Goal: Task Accomplishment & Management: Manage account settings

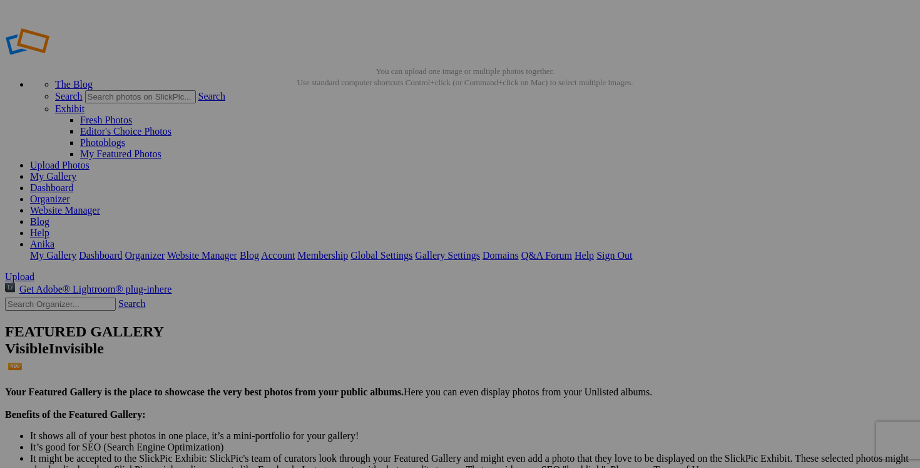
scroll to position [5043, 0]
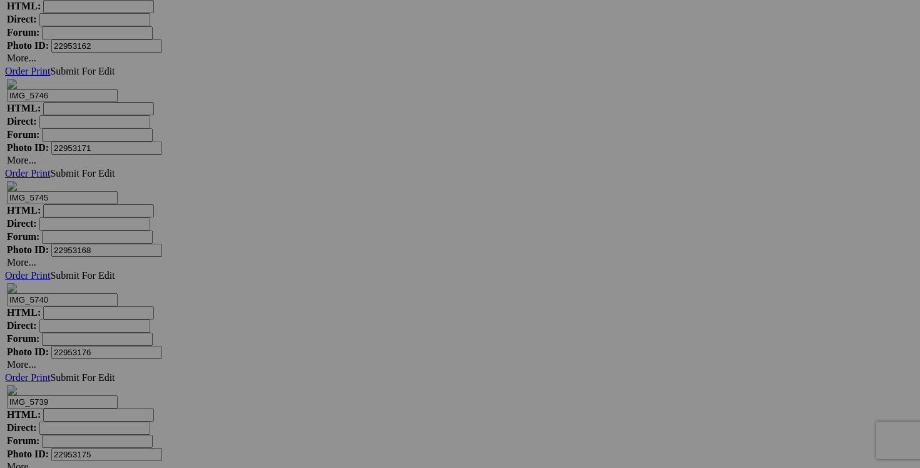
drag, startPoint x: 487, startPoint y: 151, endPoint x: 415, endPoint y: 150, distance: 72.0
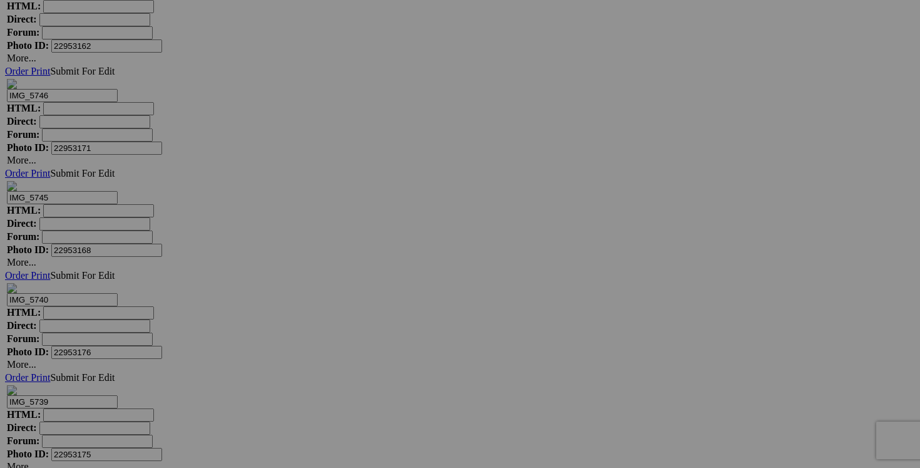
drag, startPoint x: 449, startPoint y: 150, endPoint x: 379, endPoint y: 147, distance: 70.2
type input "chandail EMOTIONS XL 15$(comme neuf)"
drag, startPoint x: 374, startPoint y: 147, endPoint x: 282, endPoint y: 147, distance: 92.0
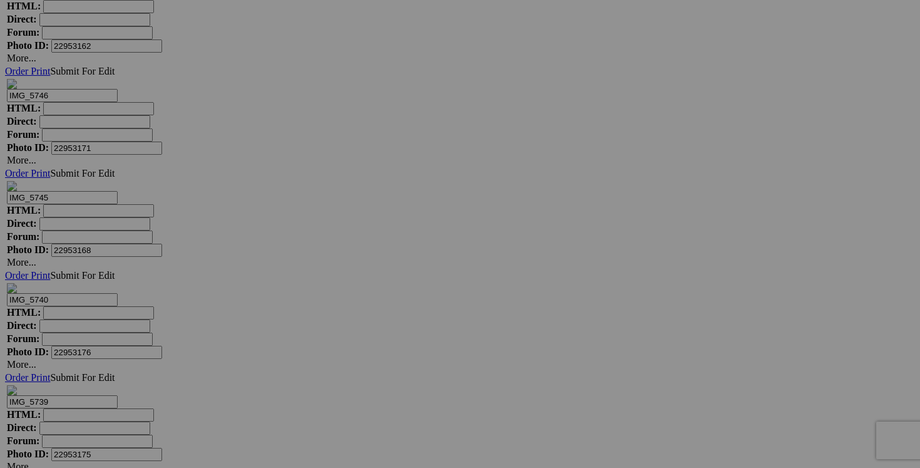
paste input "chandail EMOTIONS XL"
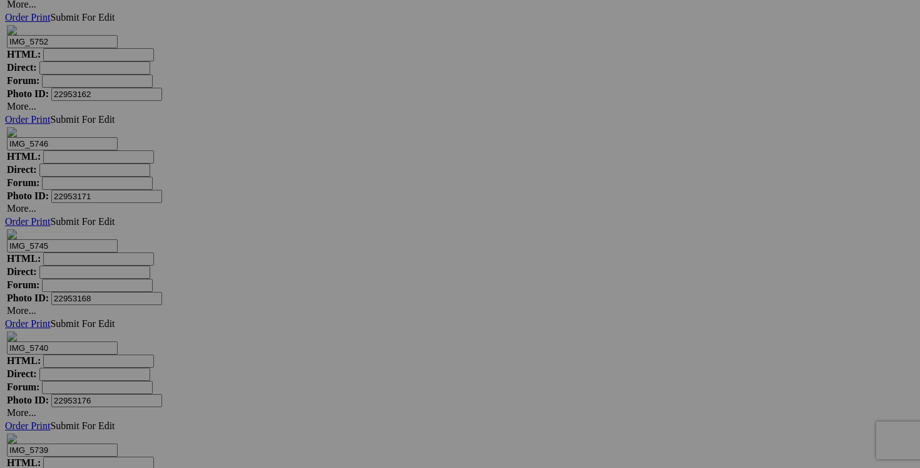
scroll to position [4979, 0]
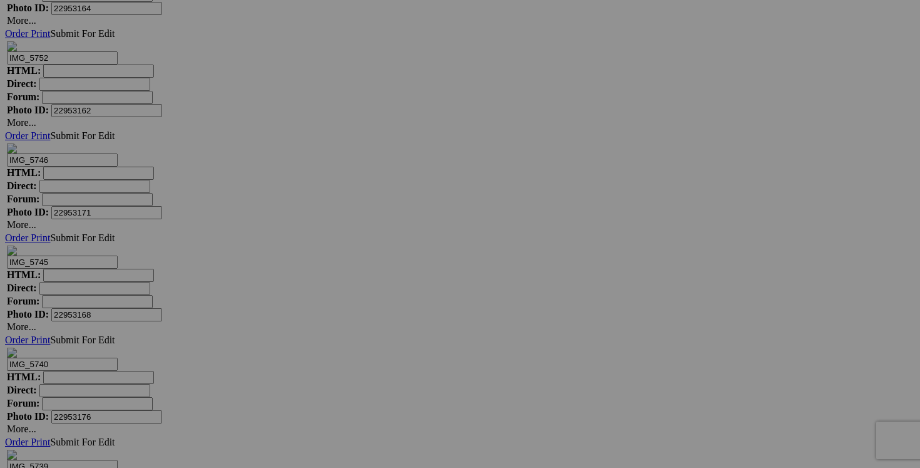
type input "chandail EMOTIONS XL"
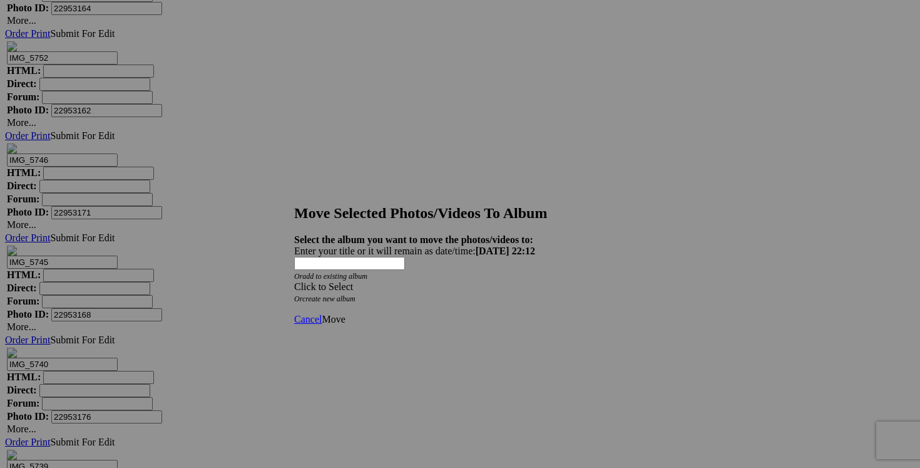
click at [294, 281] on span at bounding box center [294, 286] width 0 height 11
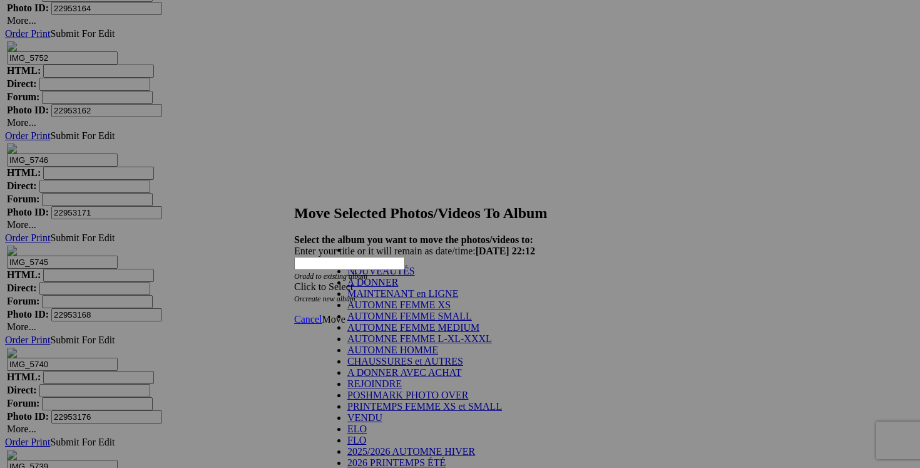
click at [415, 276] on link "NOUVEAUTÉS" at bounding box center [381, 270] width 68 height 11
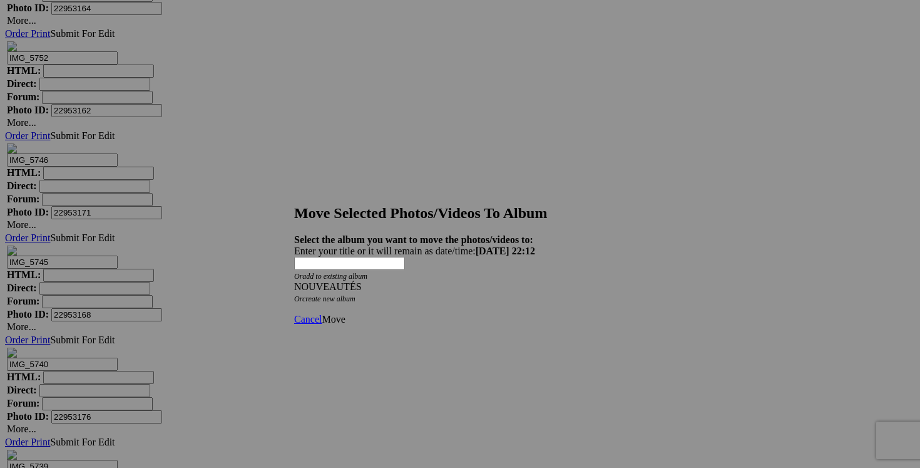
click at [345, 314] on span "Move" at bounding box center [333, 319] width 23 height 11
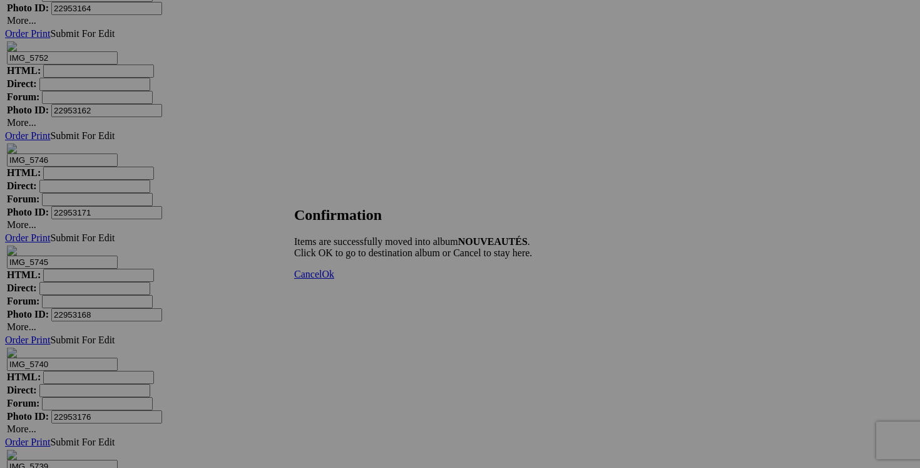
click at [322, 279] on span "Cancel" at bounding box center [308, 274] width 28 height 11
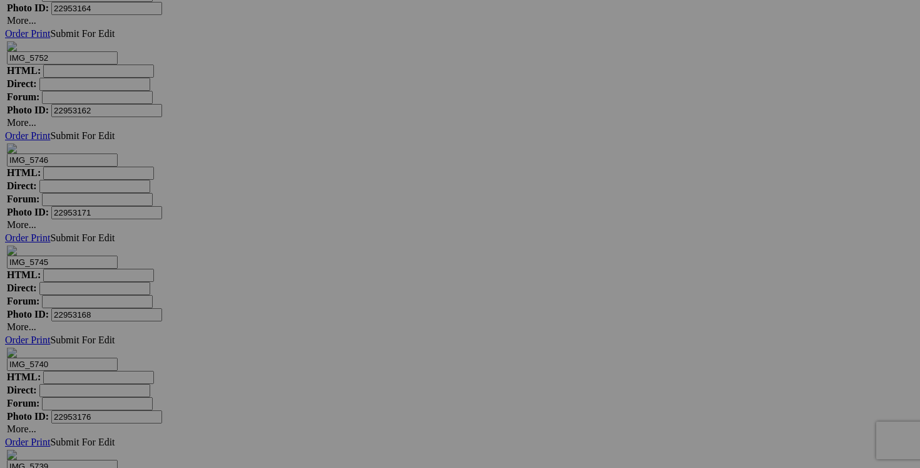
drag, startPoint x: 825, startPoint y: 370, endPoint x: 752, endPoint y: 366, distance: 72.7
drag, startPoint x: 776, startPoint y: 372, endPoint x: 715, endPoint y: 369, distance: 60.8
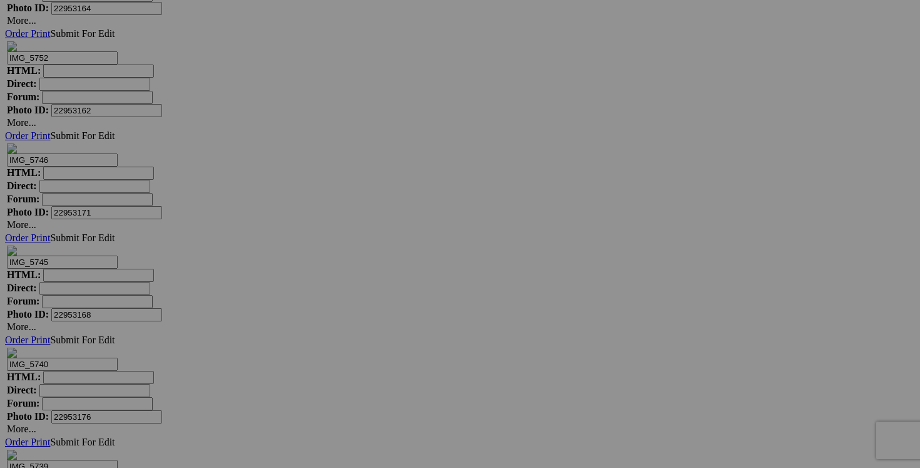
scroll to position [0, 0]
drag, startPoint x: 809, startPoint y: 373, endPoint x: 737, endPoint y: 369, distance: 71.5
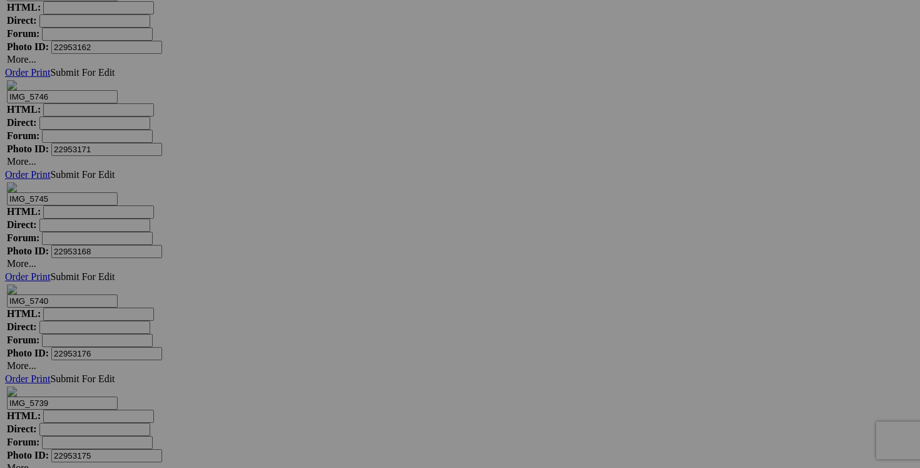
scroll to position [5061, 0]
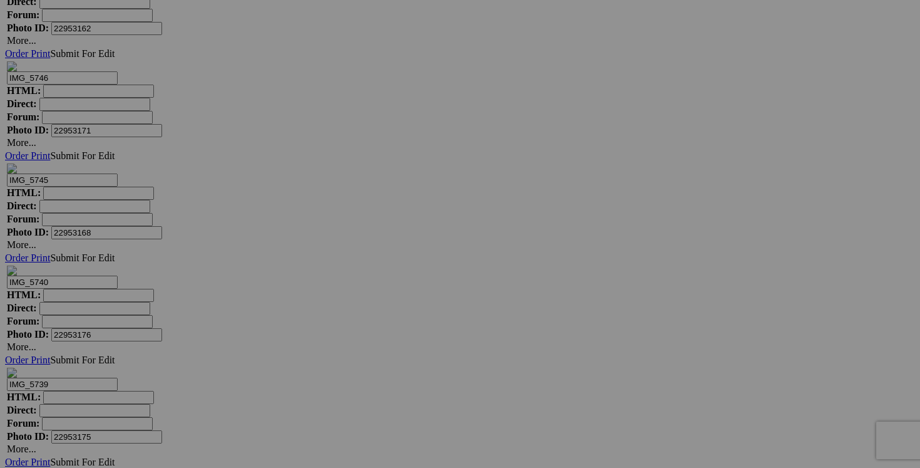
type input "chandail [PERSON_NAME] taille 12 40$(comme neuf, superbe, collection récente)"
drag, startPoint x: 261, startPoint y: 450, endPoint x: 184, endPoint y: 448, distance: 77.0
paste input "chandail [PERSON_NAME] taille 12"
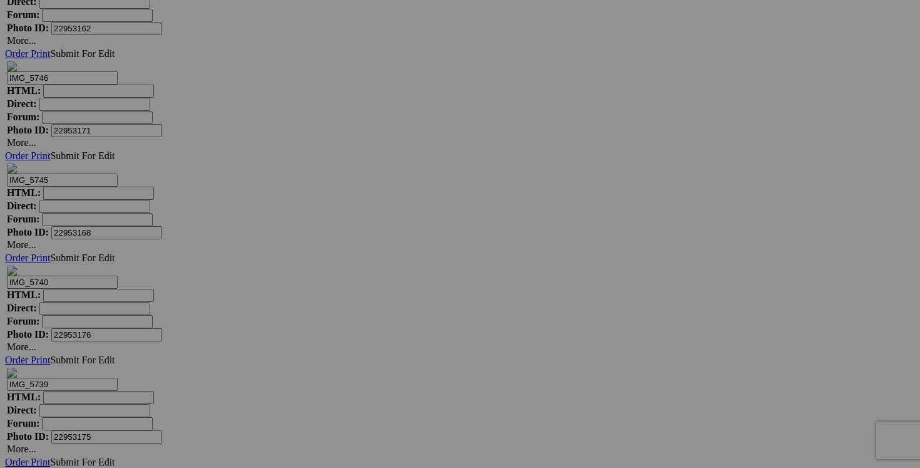
type input "chandail [PERSON_NAME] taille 12"
drag, startPoint x: 376, startPoint y: 290, endPoint x: 297, endPoint y: 289, distance: 78.3
drag, startPoint x: 337, startPoint y: 288, endPoint x: 281, endPoint y: 285, distance: 56.4
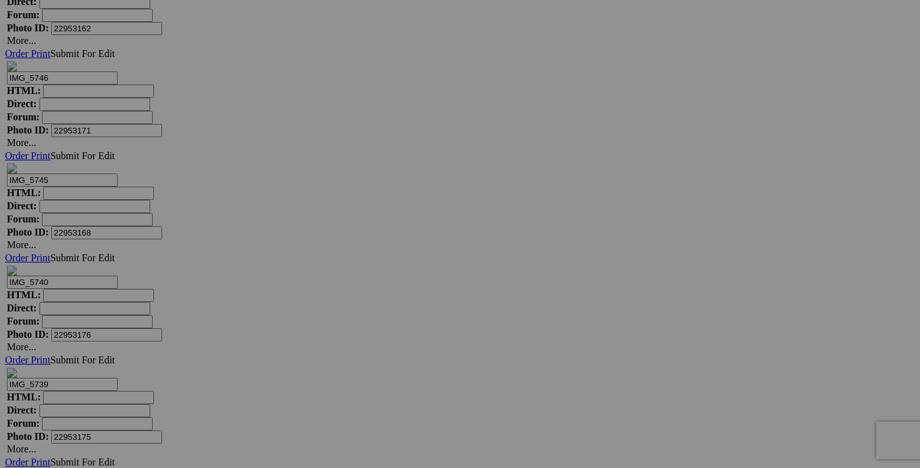
type input "chandail FAITH and JOY XL 20$(comme neuf)"
drag, startPoint x: 488, startPoint y: 289, endPoint x: 395, endPoint y: 279, distance: 93.8
paste input "chandail FAITH and JOY XL"
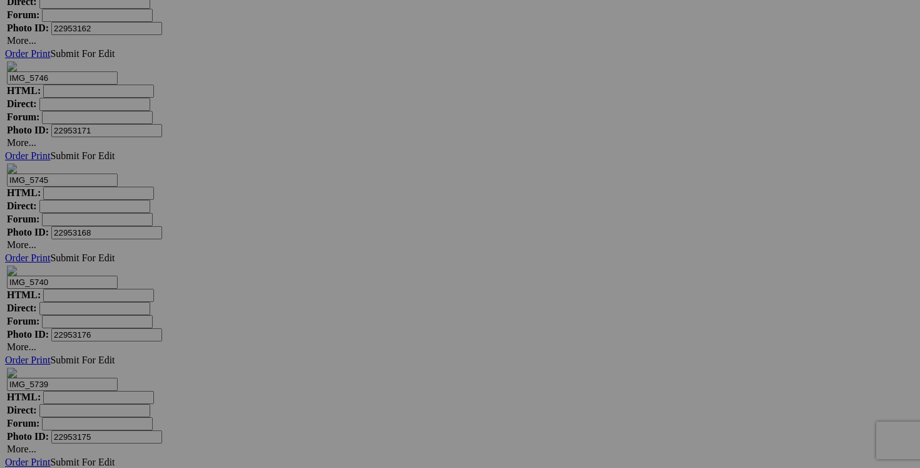
type input "chandail FAITH and JOY XL"
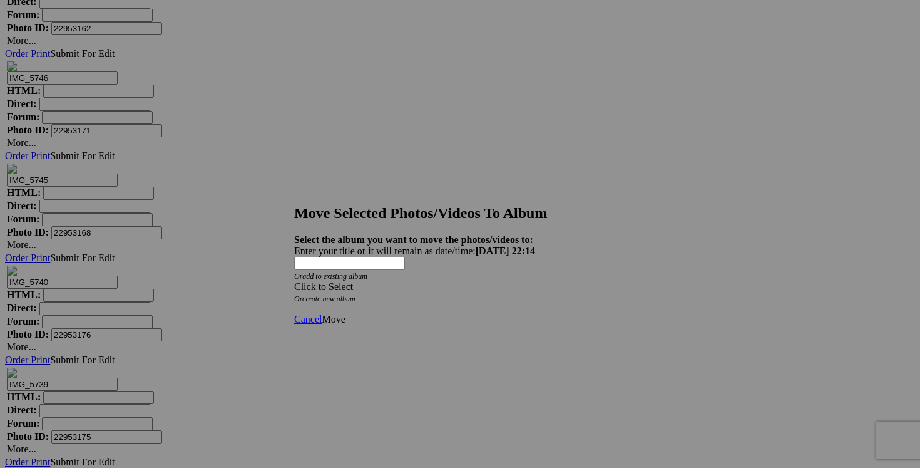
click at [522, 281] on div "Click to Select" at bounding box center [460, 286] width 332 height 11
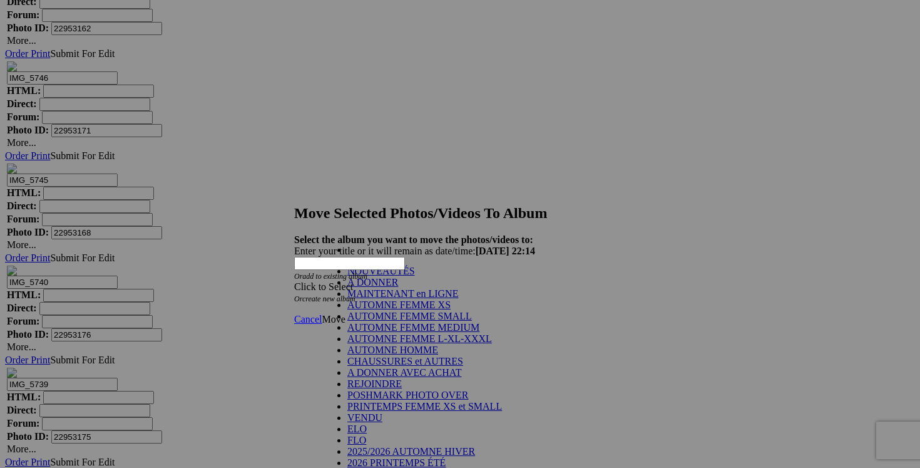
click at [412, 276] on link "NOUVEAUTÉS" at bounding box center [381, 270] width 68 height 11
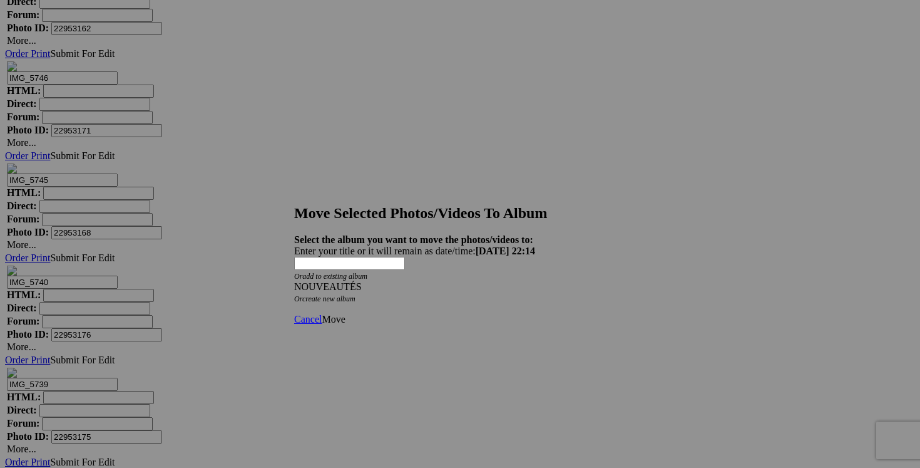
click at [345, 314] on span "Move" at bounding box center [333, 319] width 23 height 11
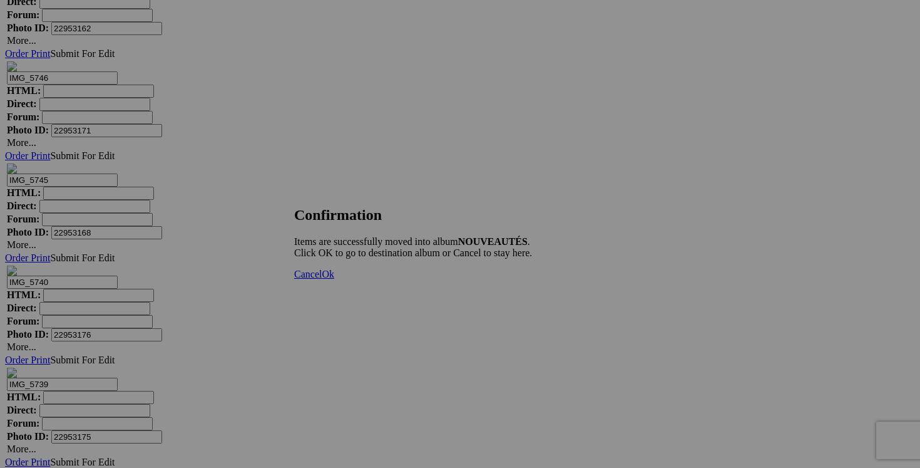
click at [322, 279] on span "Cancel" at bounding box center [308, 274] width 28 height 11
